Goal: Communication & Community: Answer question/provide support

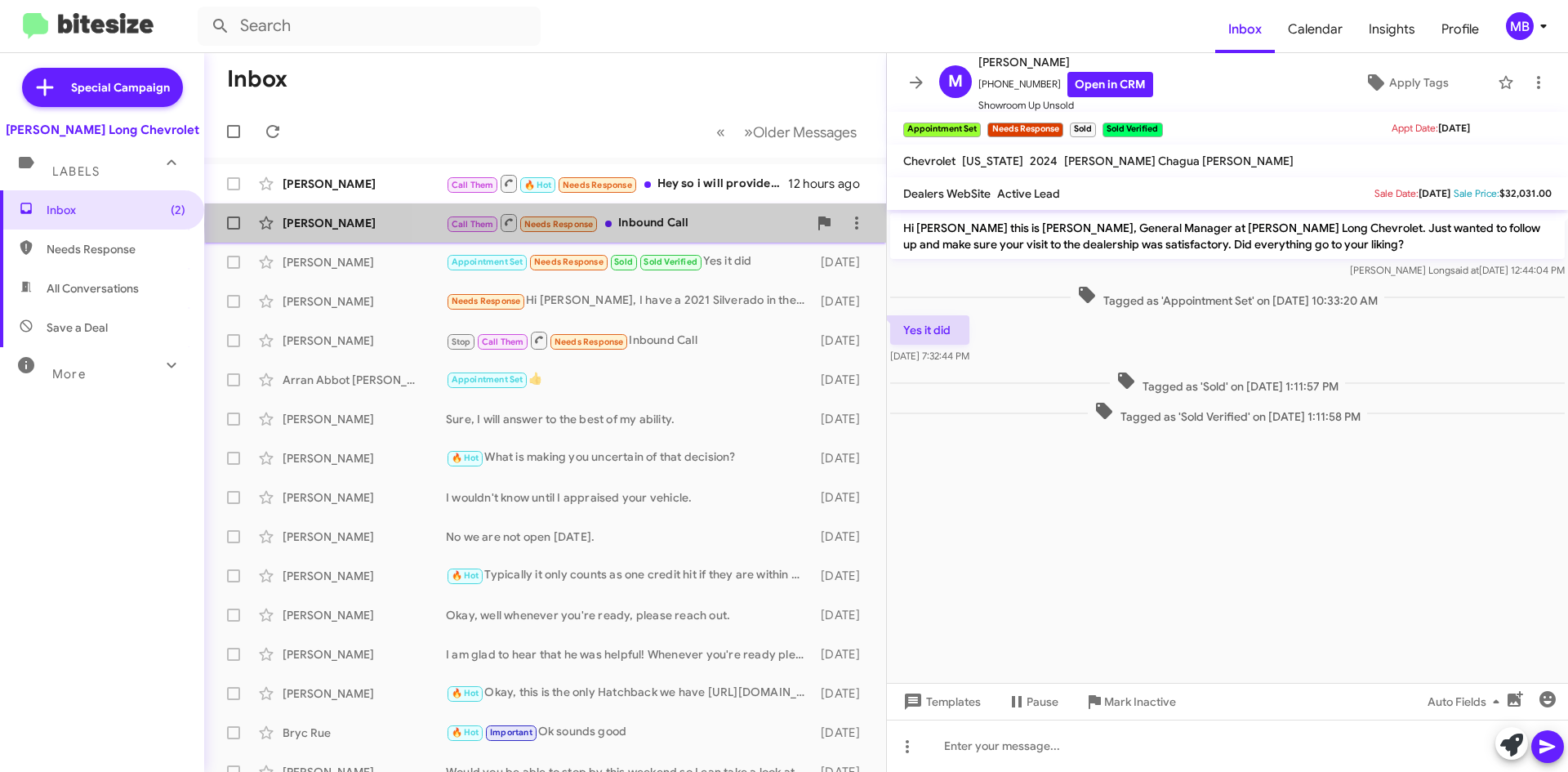
click at [777, 224] on div "Call Them Needs Response Inbound Call" at bounding box center [626, 222] width 362 height 21
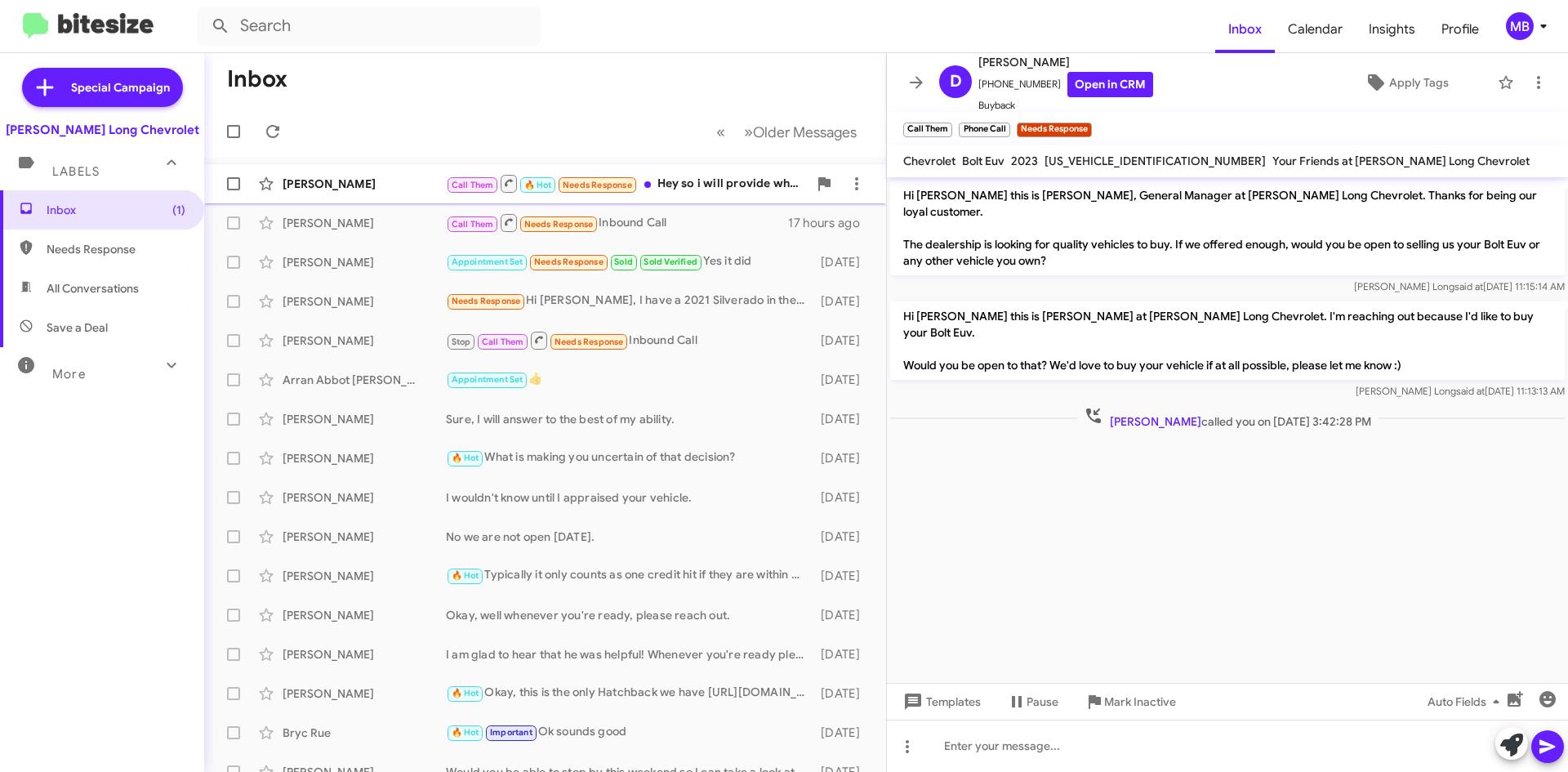
click at [740, 200] on span "[PERSON_NAME] Call Them 🔥 Hot Needs Response Hey so i will provide what ever el…" at bounding box center [545, 184] width 682 height 39
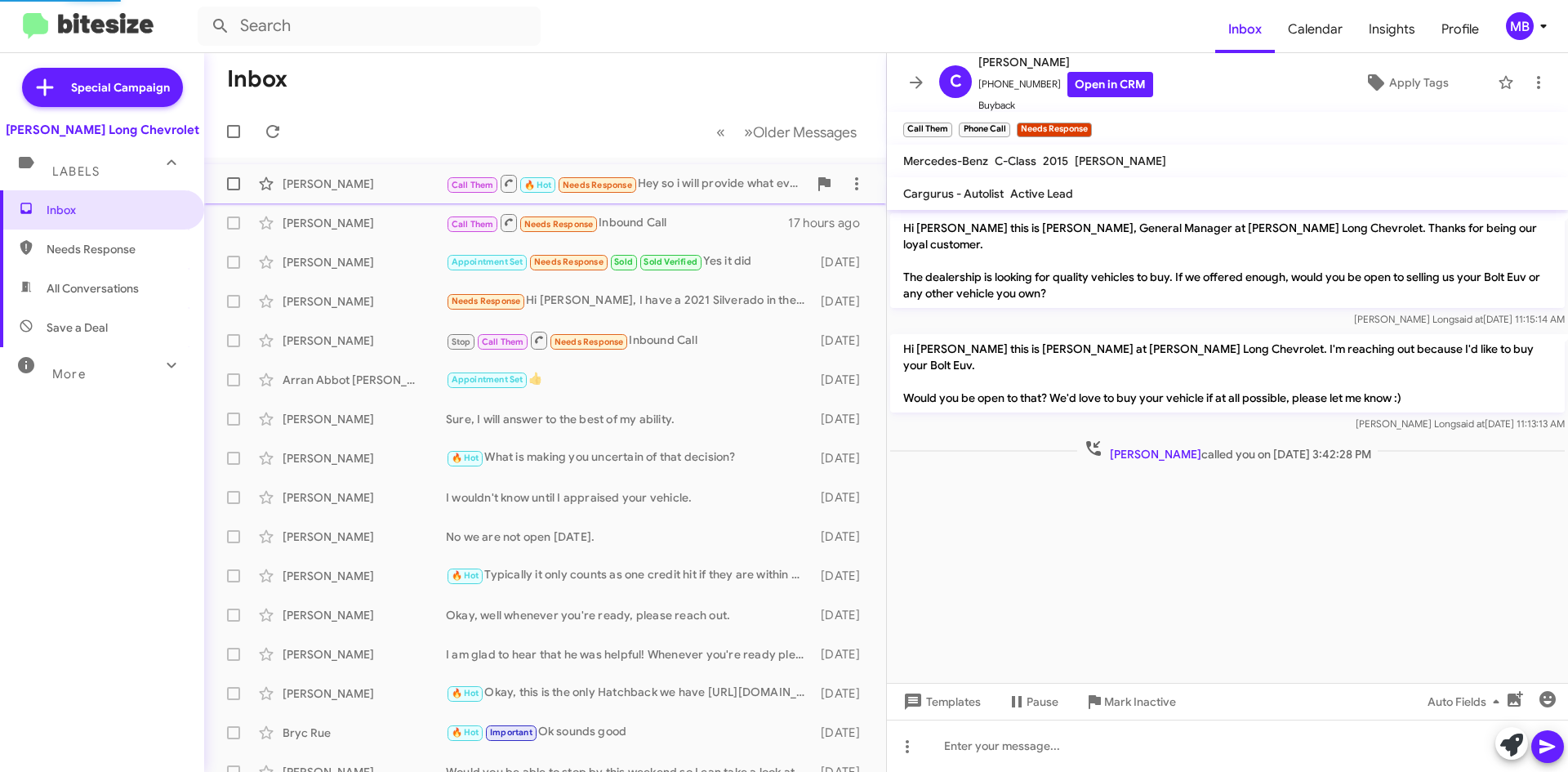
scroll to position [224, 0]
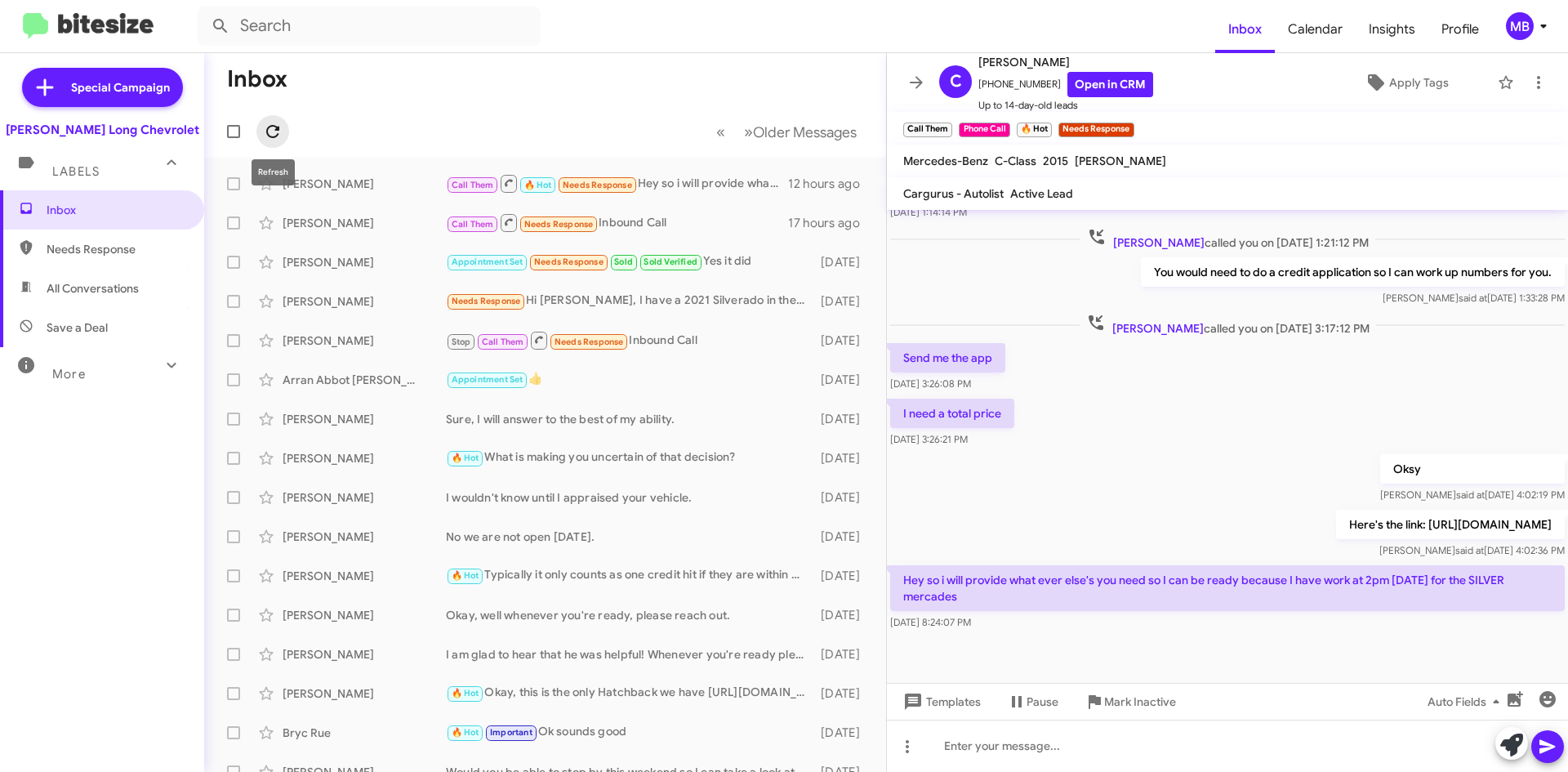
click at [267, 136] on icon at bounding box center [273, 132] width 20 height 20
click at [286, 130] on span at bounding box center [273, 132] width 33 height 20
